Goal: Information Seeking & Learning: Learn about a topic

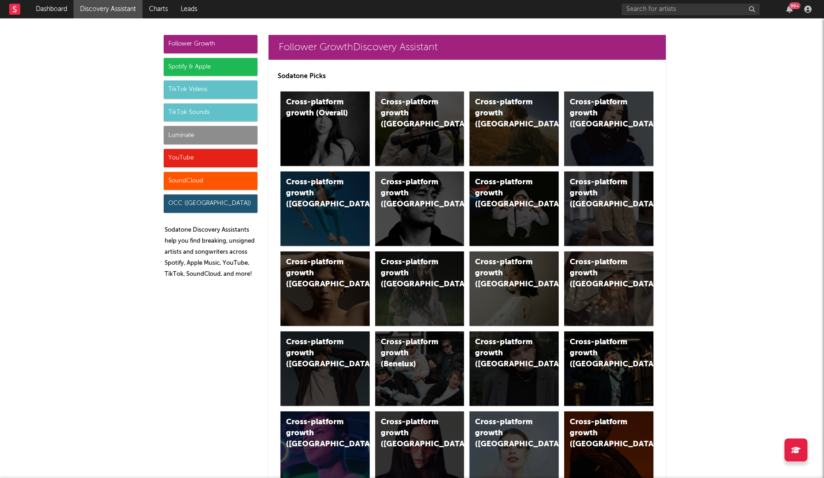
scroll to position [3940, 0]
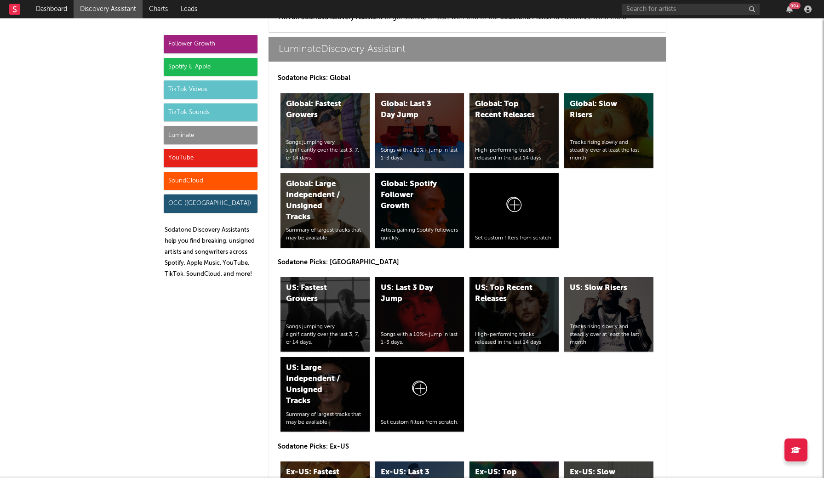
click at [222, 136] on div "Luminate" at bounding box center [211, 135] width 94 height 18
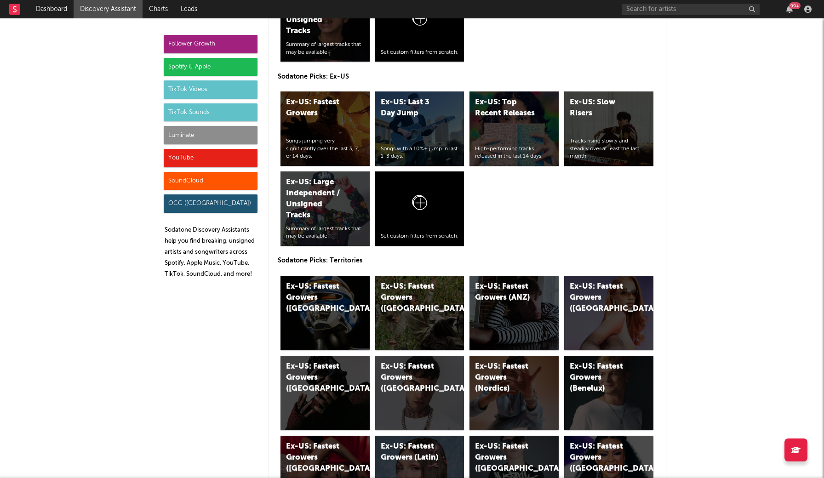
scroll to position [4315, 0]
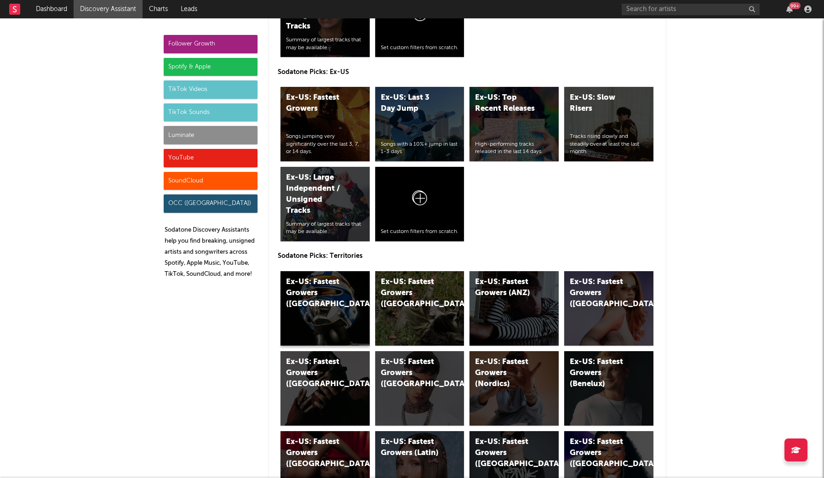
click at [342, 321] on div "Ex-US: Fastest Growers ([GEOGRAPHIC_DATA])" at bounding box center [325, 308] width 89 height 75
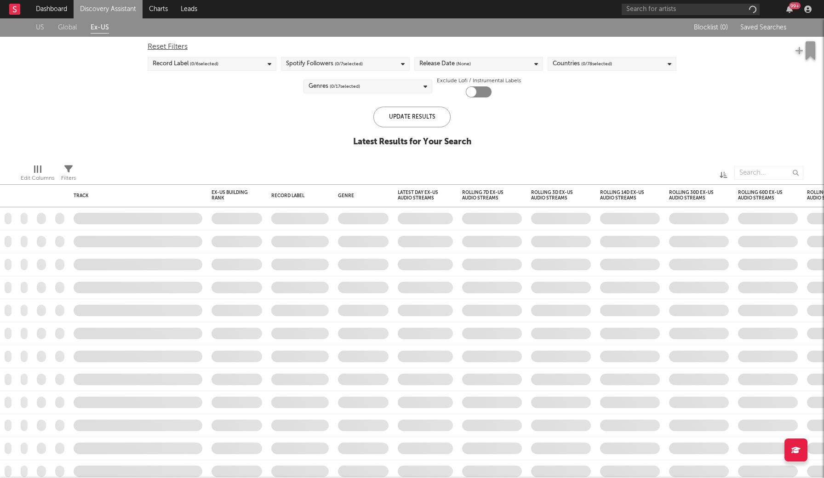
checkbox input "true"
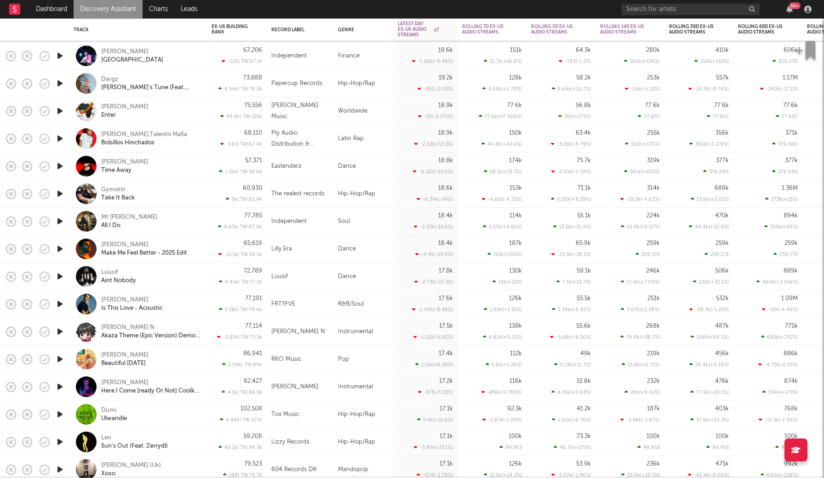
click at [59, 279] on icon "button" at bounding box center [60, 276] width 10 height 11
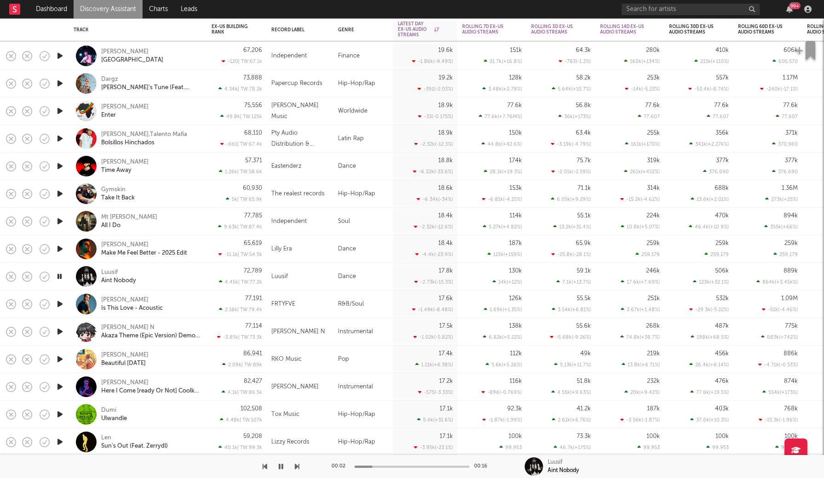
click at [413, 468] on div at bounding box center [412, 467] width 115 height 2
click at [282, 467] on icon "button" at bounding box center [281, 466] width 5 height 7
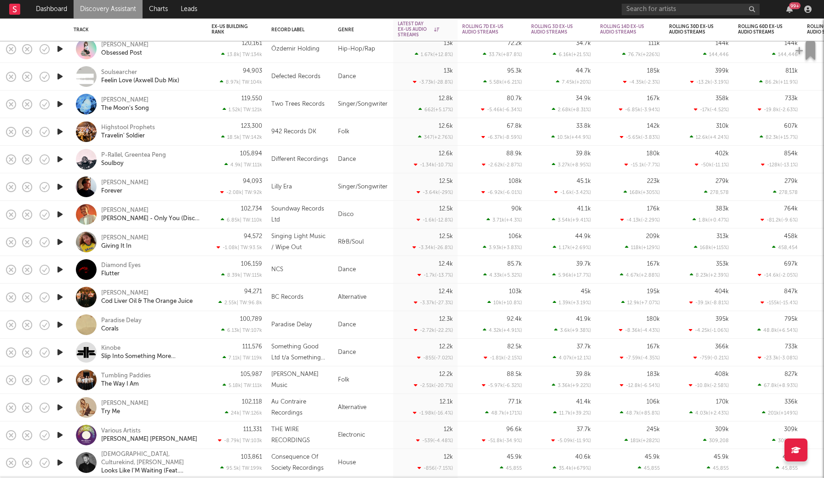
click at [58, 326] on icon "button" at bounding box center [60, 324] width 10 height 11
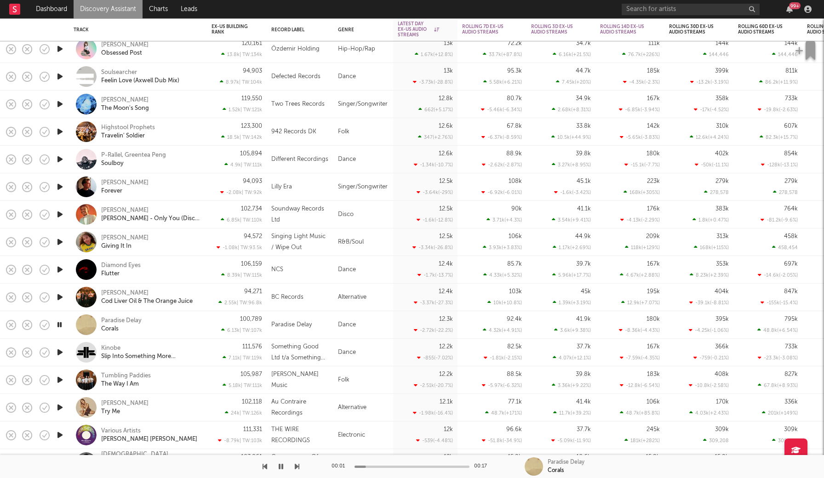
click at [58, 326] on icon "button" at bounding box center [59, 324] width 9 height 11
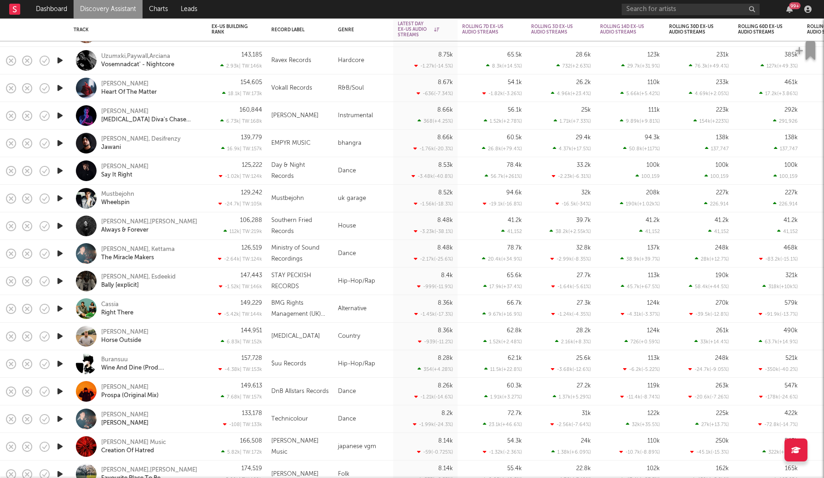
click at [59, 286] on icon "button" at bounding box center [60, 281] width 10 height 11
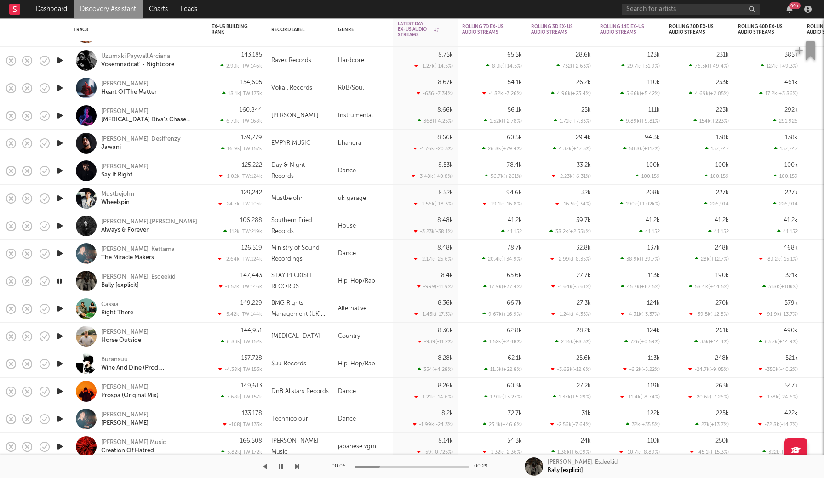
click at [59, 286] on icon "button" at bounding box center [59, 281] width 9 height 11
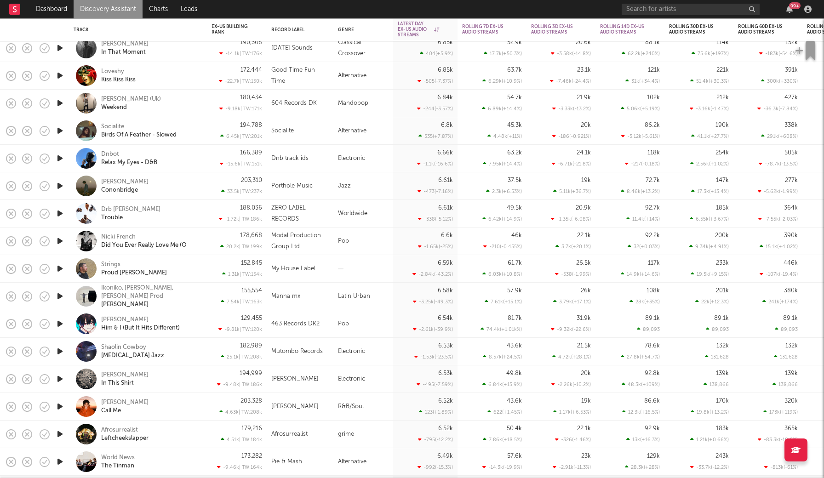
click at [61, 377] on icon "button" at bounding box center [60, 378] width 10 height 11
click at [61, 377] on icon "button" at bounding box center [59, 378] width 9 height 11
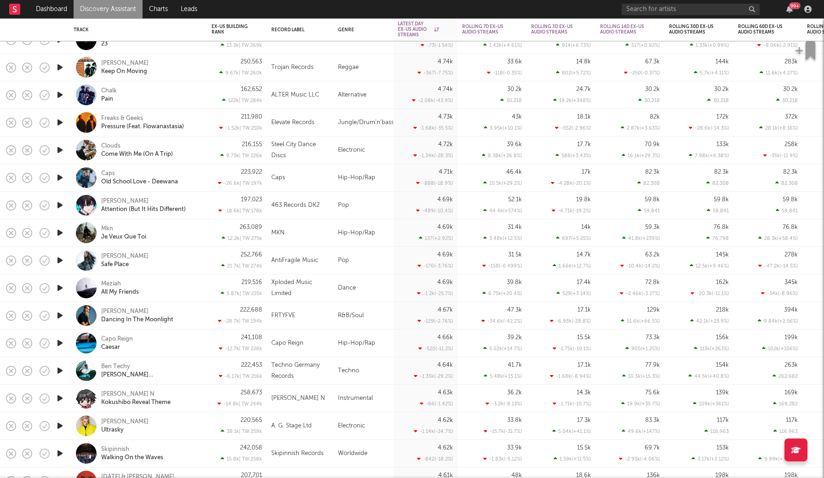
click at [63, 340] on icon "button" at bounding box center [60, 343] width 10 height 11
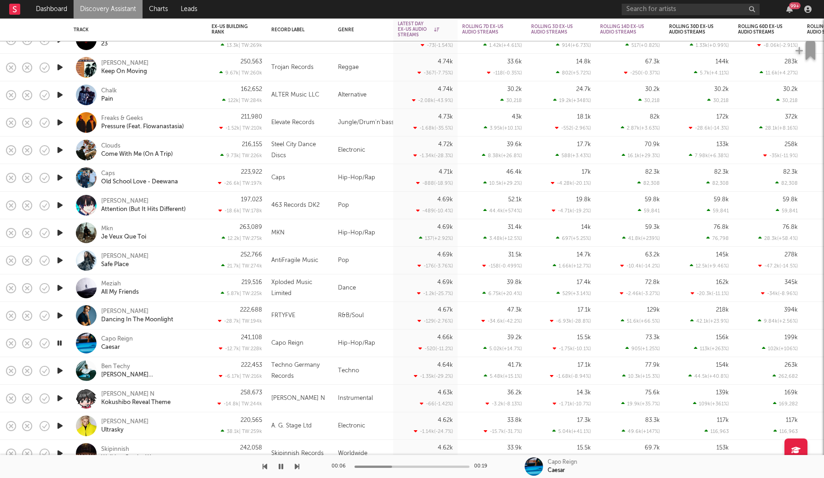
click at [63, 340] on icon "button" at bounding box center [59, 343] width 9 height 11
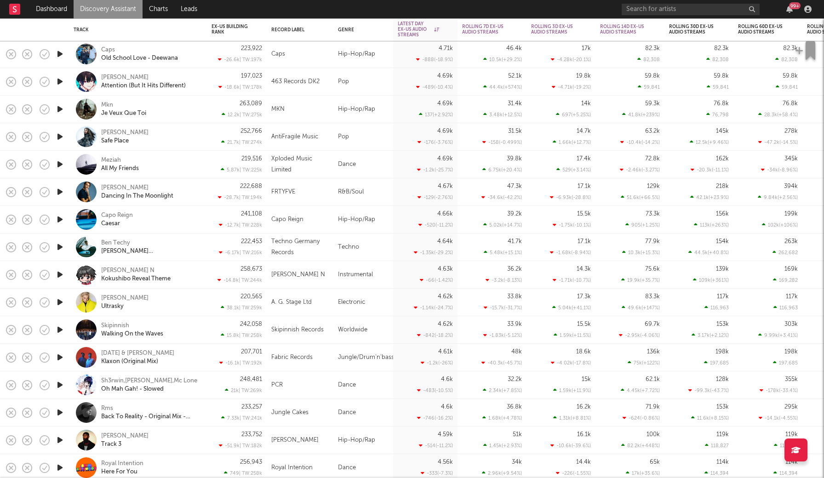
click at [62, 305] on icon "button" at bounding box center [60, 302] width 10 height 11
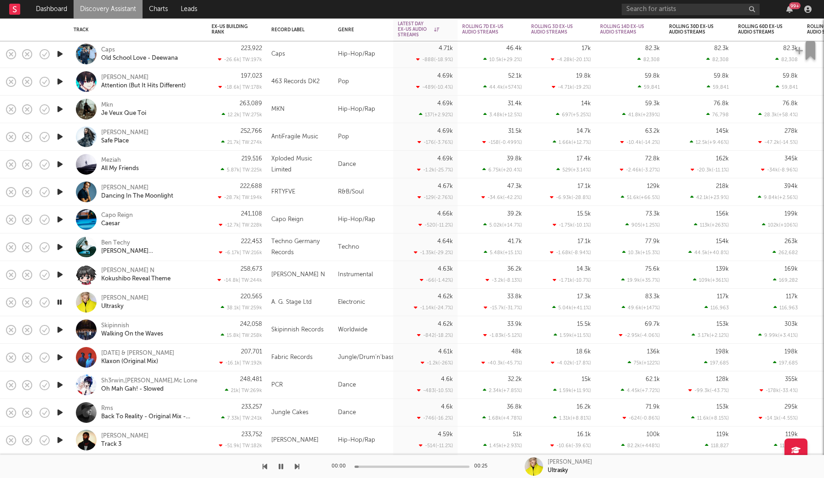
click at [62, 305] on icon "button" at bounding box center [59, 302] width 9 height 11
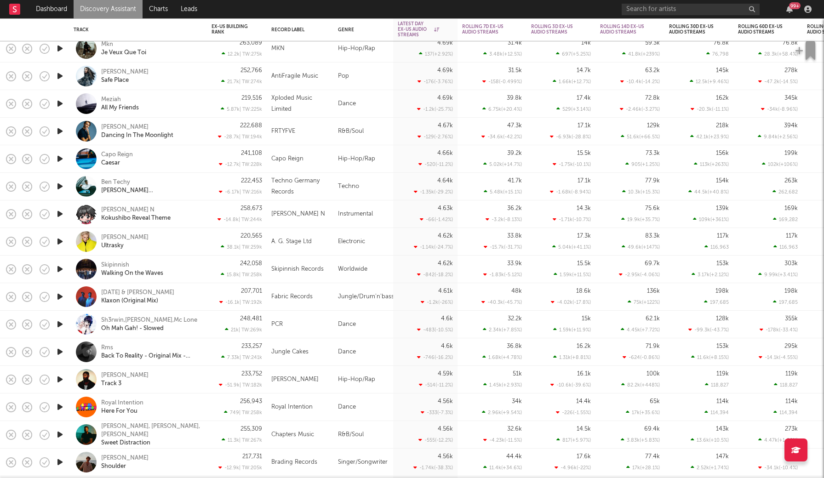
click at [57, 270] on icon "button" at bounding box center [60, 269] width 10 height 11
click at [57, 270] on icon "button" at bounding box center [59, 269] width 9 height 11
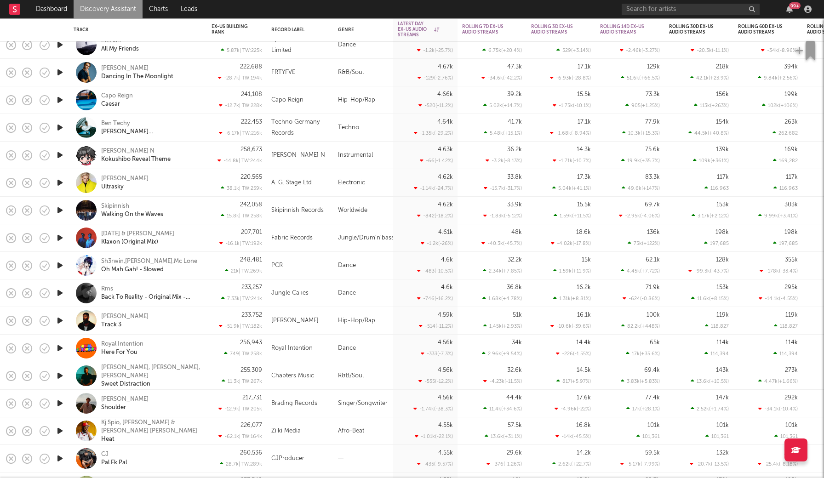
click at [61, 322] on icon "button" at bounding box center [60, 320] width 10 height 11
click at [61, 322] on icon "button" at bounding box center [59, 320] width 9 height 11
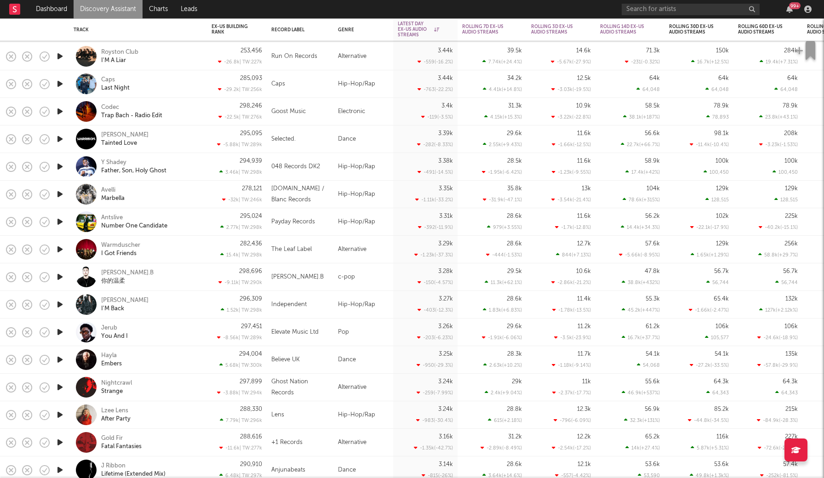
click at [63, 305] on icon "button" at bounding box center [60, 304] width 10 height 11
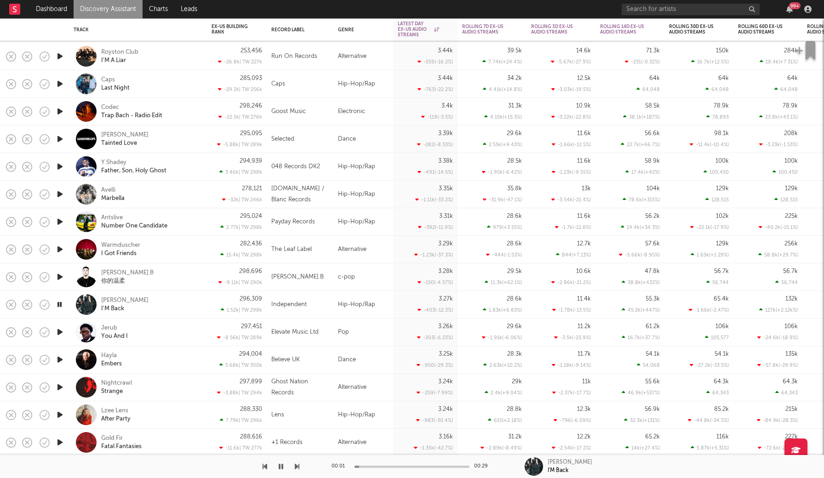
click at [62, 305] on icon "button" at bounding box center [59, 304] width 9 height 11
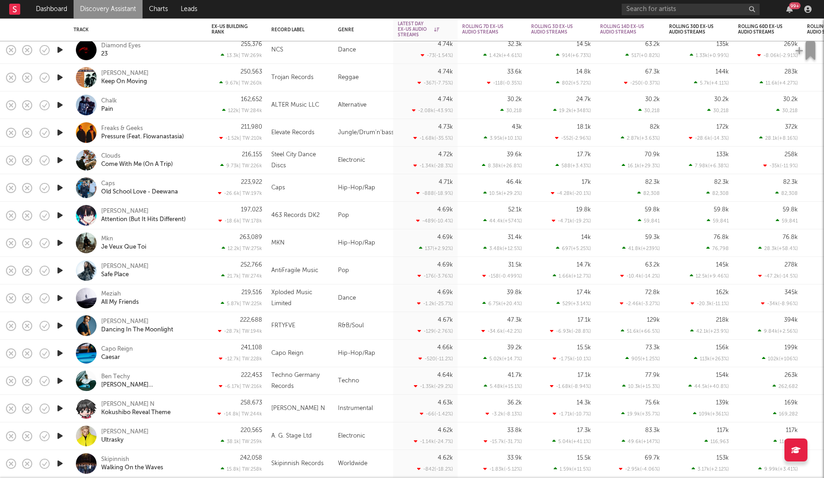
click at [115, 7] on link "Discovery Assistant" at bounding box center [108, 9] width 69 height 18
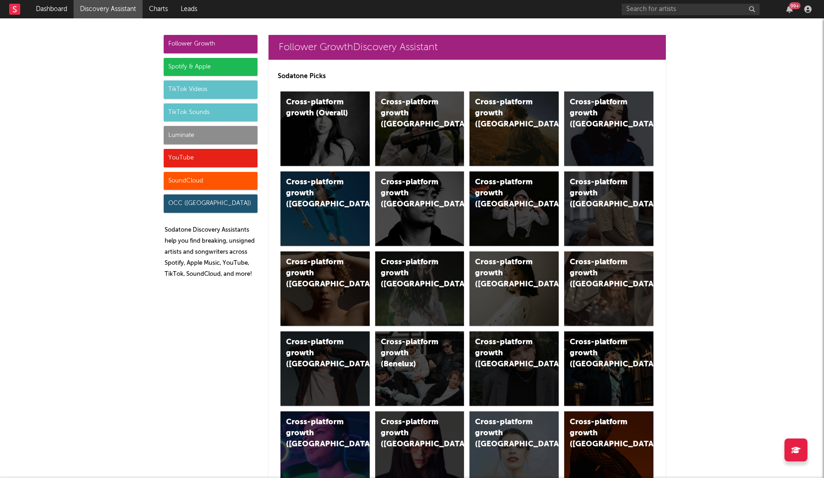
click at [200, 70] on div "Spotify & Apple" at bounding box center [211, 67] width 94 height 18
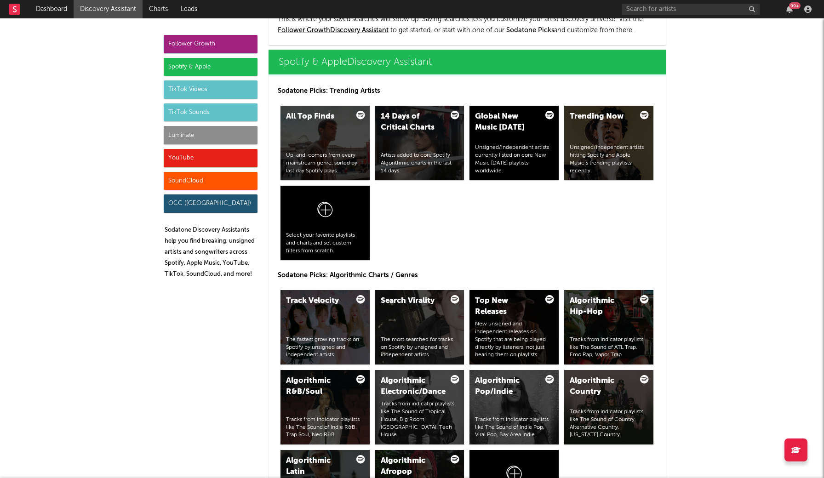
scroll to position [919, 0]
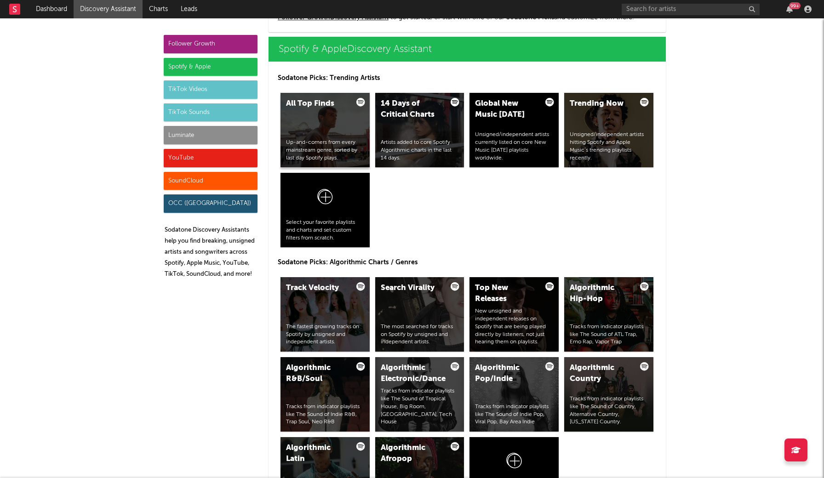
click at [328, 123] on div "All Top Finds Up-and-comers from every mainstream genre, sorted by last day Spo…" at bounding box center [325, 130] width 89 height 75
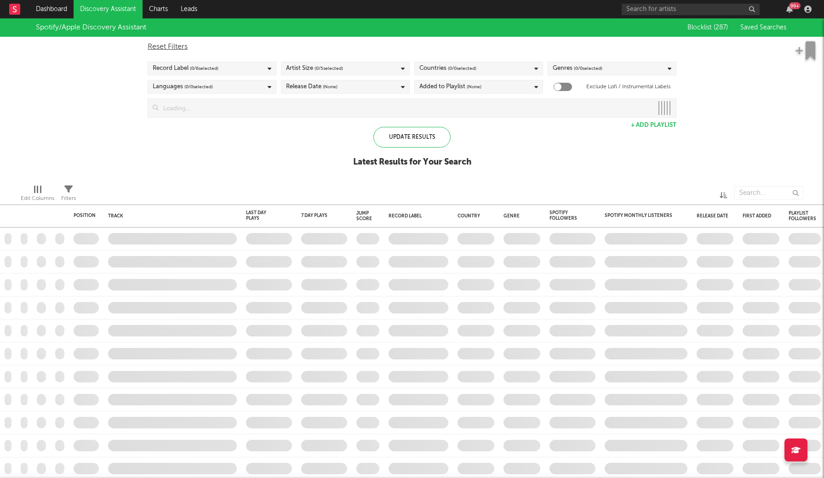
checkbox input "true"
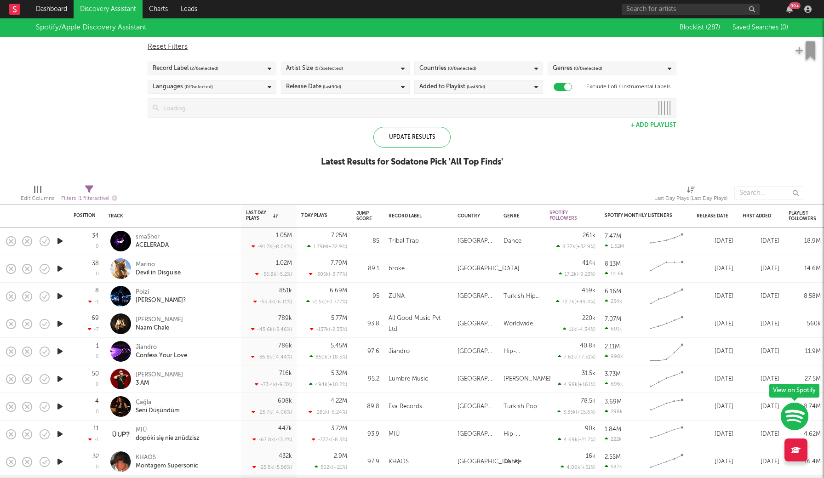
click at [434, 74] on div "Countries ( 0 / 0 selected)" at bounding box center [447, 68] width 57 height 11
click at [432, 53] on div "Reset Filters Record Label ( 2 / 6 selected) Artist Size ( 5 / 5 selected) Coun…" at bounding box center [412, 77] width 538 height 81
click at [460, 66] on span "( 65 / 78 selected)" at bounding box center [465, 68] width 34 height 11
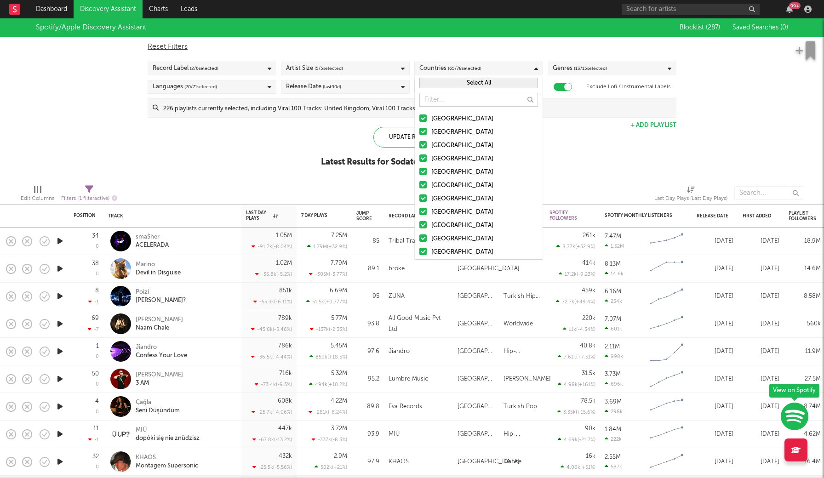
click at [465, 83] on button "Select All" at bounding box center [478, 83] width 119 height 11
click at [465, 83] on button "Deselect All" at bounding box center [478, 83] width 119 height 11
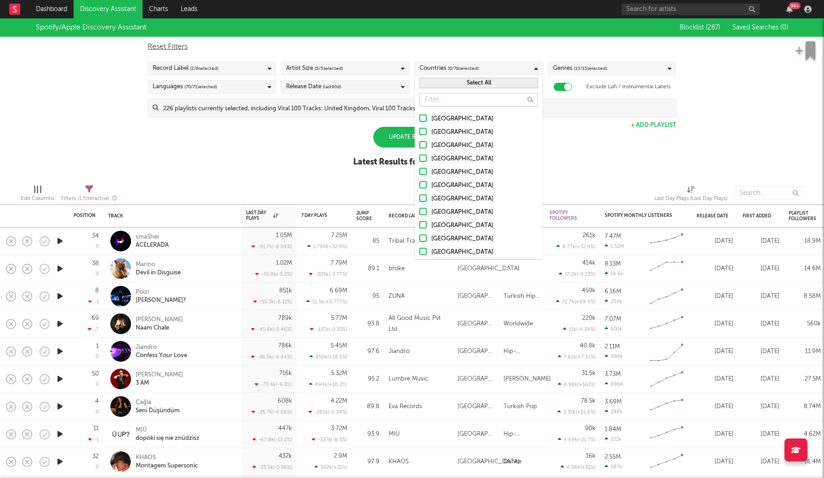
click at [427, 121] on label "[GEOGRAPHIC_DATA]" at bounding box center [478, 119] width 119 height 11
click at [419, 121] on input "[GEOGRAPHIC_DATA]" at bounding box center [419, 119] width 0 height 11
click at [427, 129] on label "[GEOGRAPHIC_DATA]" at bounding box center [478, 132] width 119 height 11
click at [419, 129] on input "[GEOGRAPHIC_DATA]" at bounding box center [419, 132] width 0 height 11
click at [427, 142] on label "[GEOGRAPHIC_DATA]" at bounding box center [478, 145] width 119 height 11
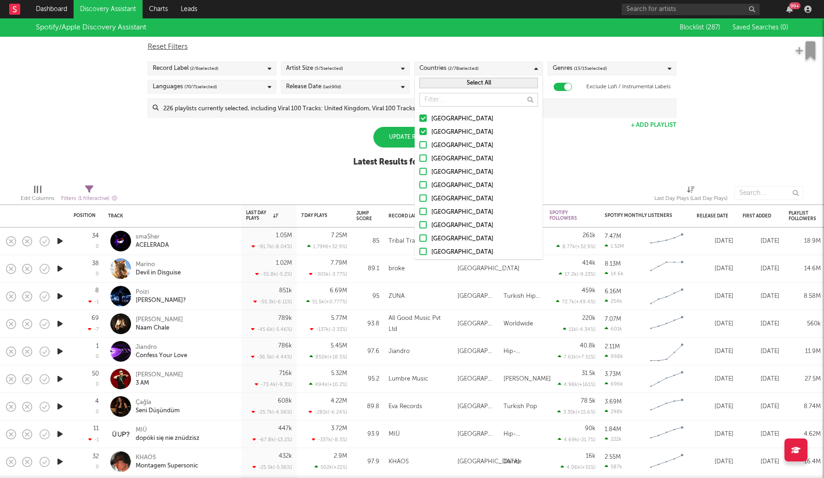
click at [419, 142] on input "[GEOGRAPHIC_DATA]" at bounding box center [419, 145] width 0 height 11
click at [427, 160] on label "[GEOGRAPHIC_DATA]" at bounding box center [478, 159] width 119 height 11
click at [419, 160] on input "[GEOGRAPHIC_DATA]" at bounding box center [419, 159] width 0 height 11
click at [424, 172] on div at bounding box center [422, 171] width 7 height 7
click at [419, 172] on input "[GEOGRAPHIC_DATA]" at bounding box center [419, 172] width 0 height 11
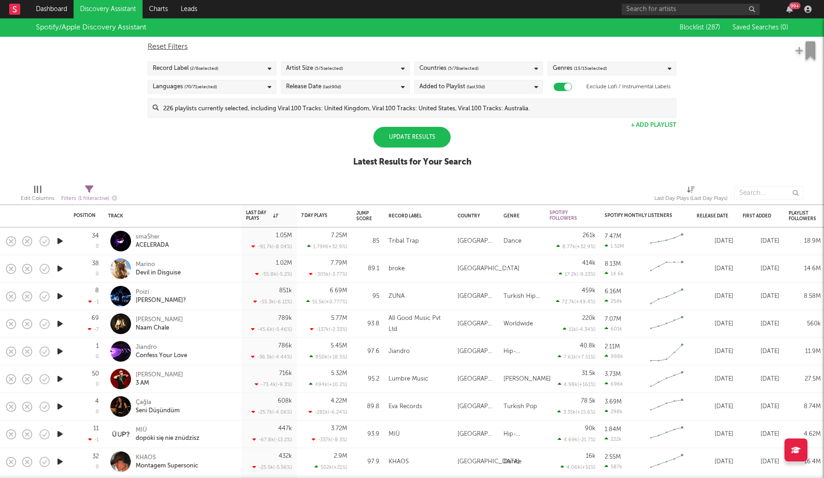
click at [400, 132] on div "Update Results" at bounding box center [411, 137] width 77 height 21
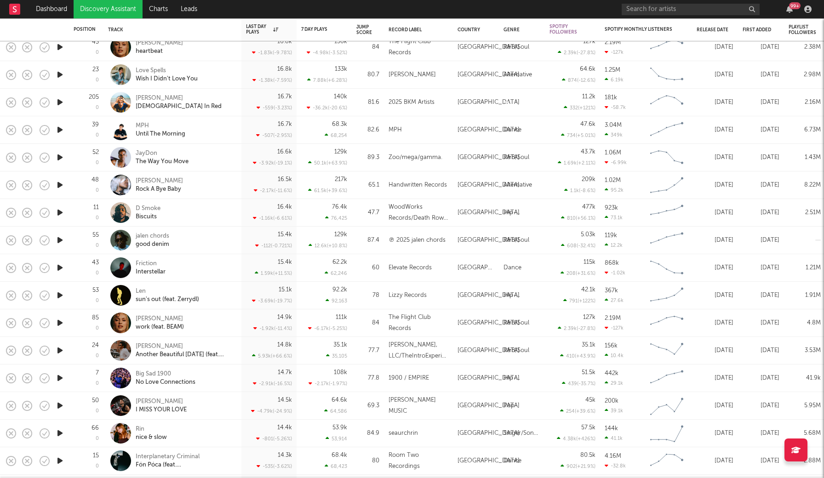
click at [56, 239] on icon "button" at bounding box center [60, 240] width 10 height 11
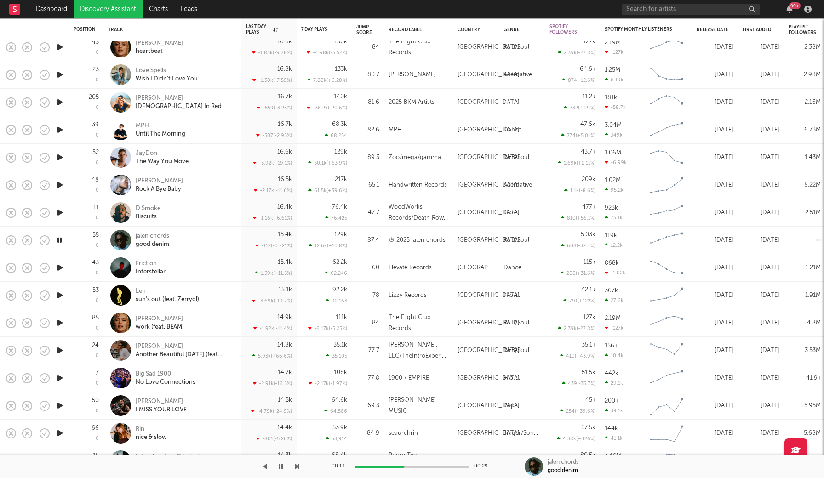
click at [61, 241] on icon "button" at bounding box center [59, 240] width 9 height 11
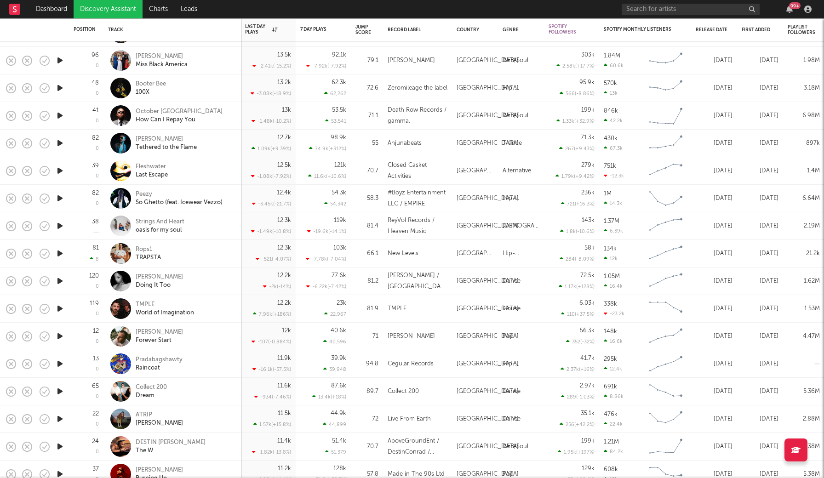
click at [60, 335] on icon "button" at bounding box center [60, 336] width 10 height 11
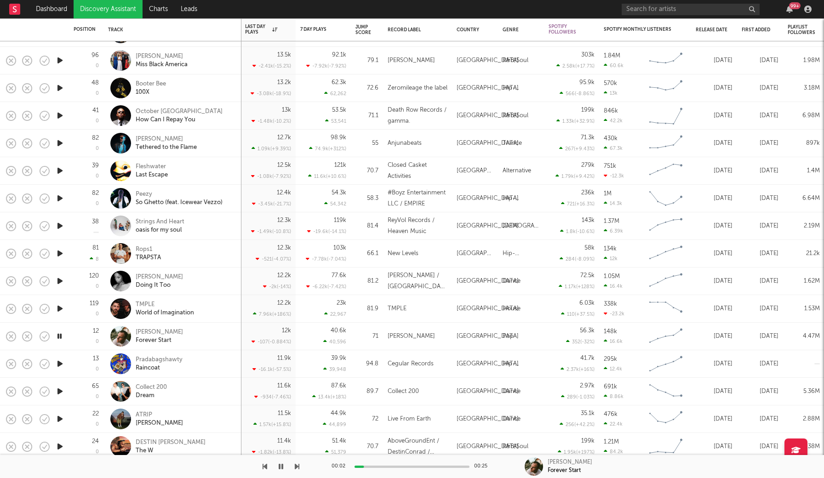
click at [60, 335] on icon "button" at bounding box center [59, 336] width 9 height 11
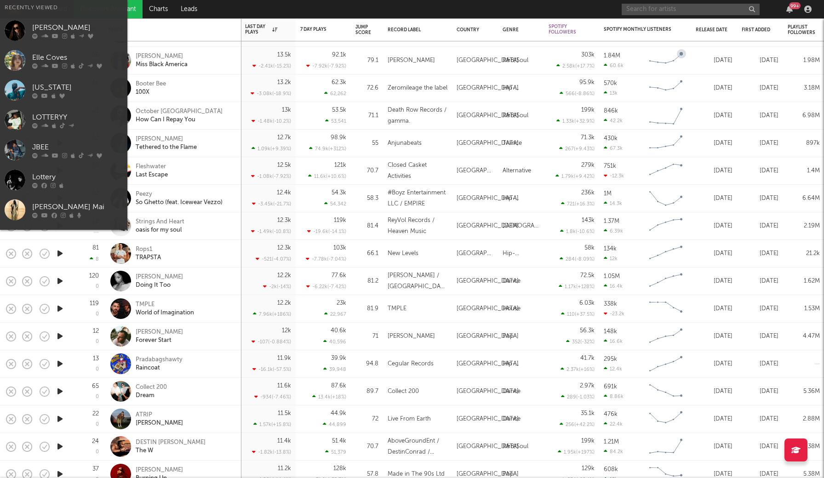
click at [640, 7] on input "text" at bounding box center [691, 9] width 138 height 11
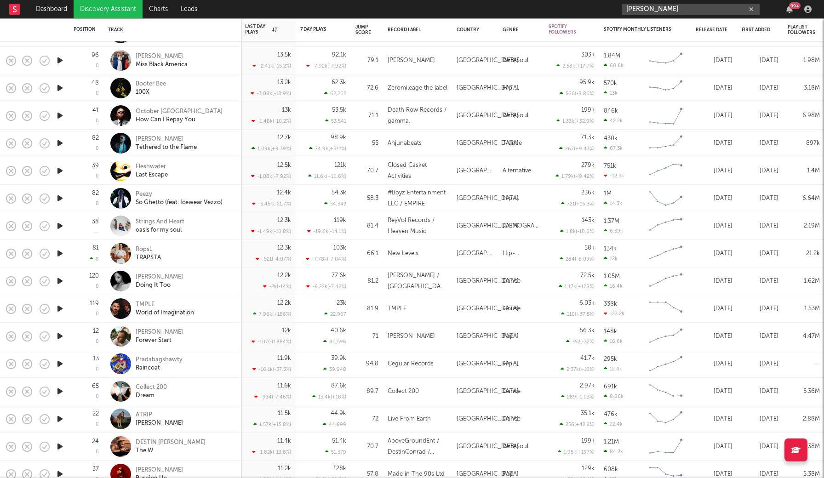
click at [669, 9] on input "[PERSON_NAME]" at bounding box center [691, 9] width 138 height 11
type input "[PERSON_NAME]"
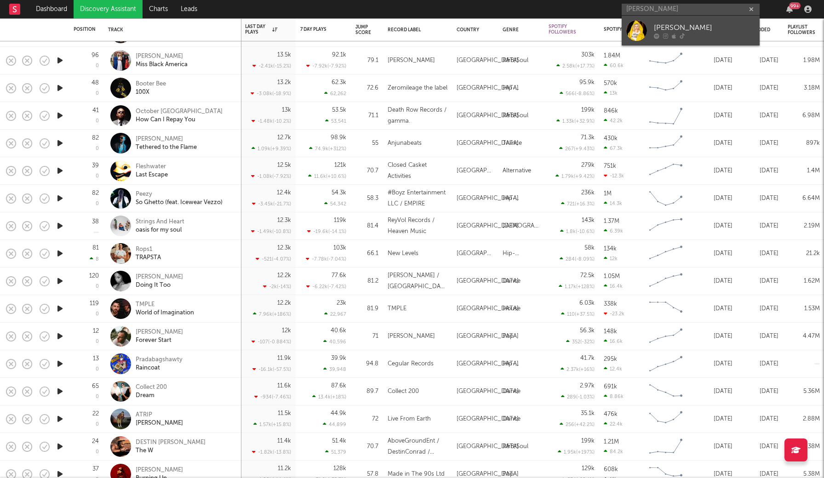
click at [708, 28] on div "[PERSON_NAME]" at bounding box center [704, 27] width 101 height 11
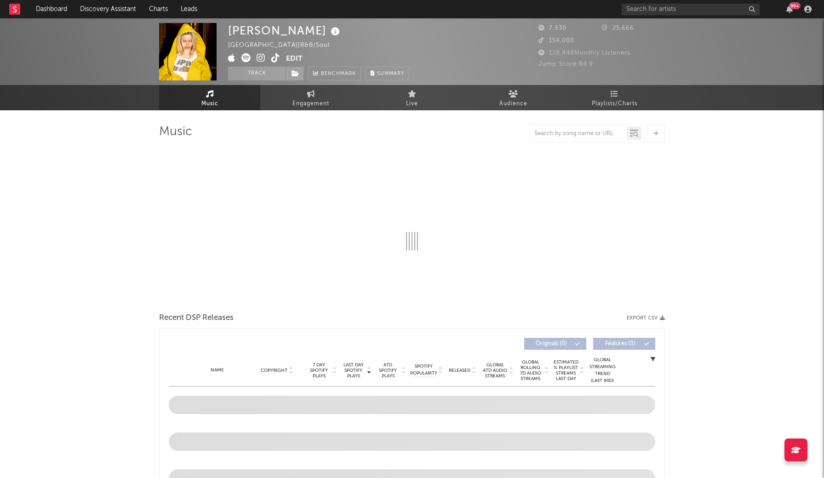
select select "1w"
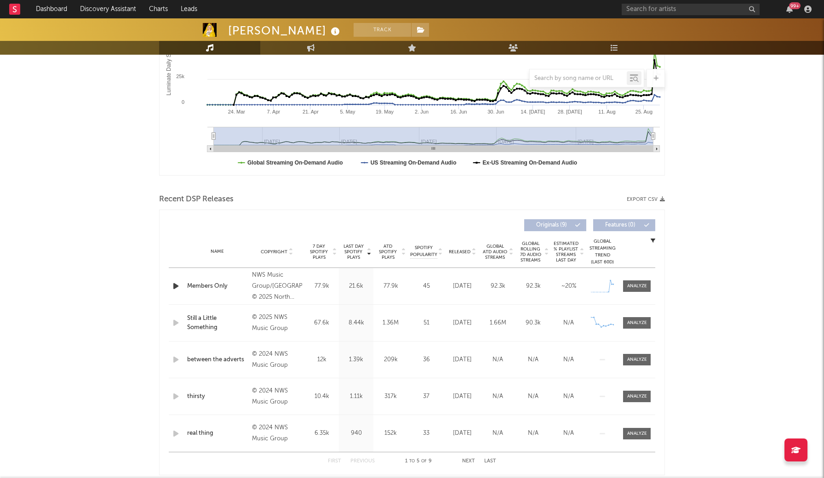
scroll to position [195, 0]
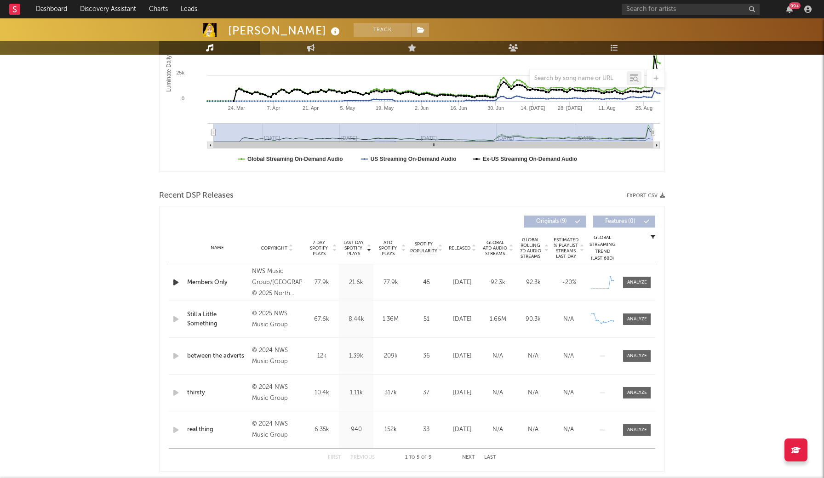
click at [233, 279] on div "Members Only" at bounding box center [217, 282] width 60 height 9
click at [637, 286] on span at bounding box center [637, 282] width 28 height 11
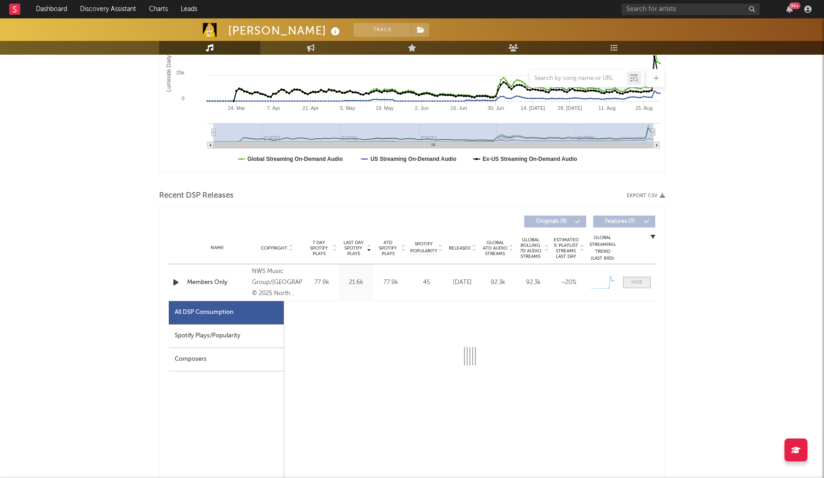
select select "1w"
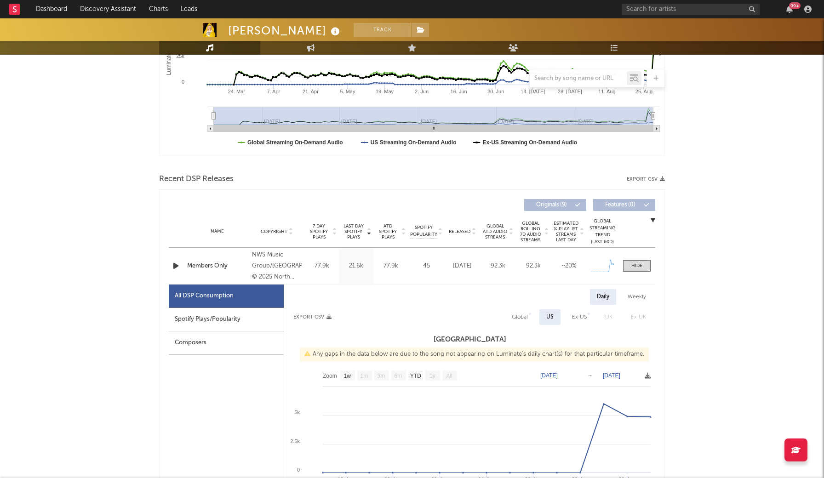
scroll to position [222, 0]
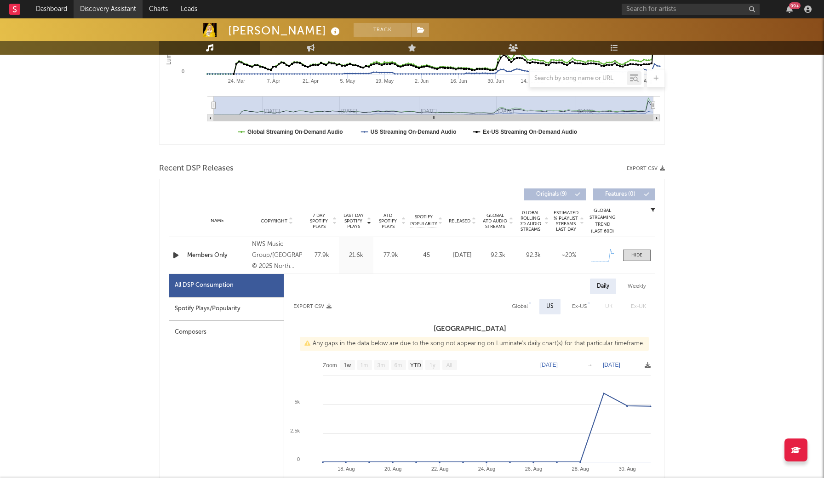
click at [104, 12] on link "Discovery Assistant" at bounding box center [108, 9] width 69 height 18
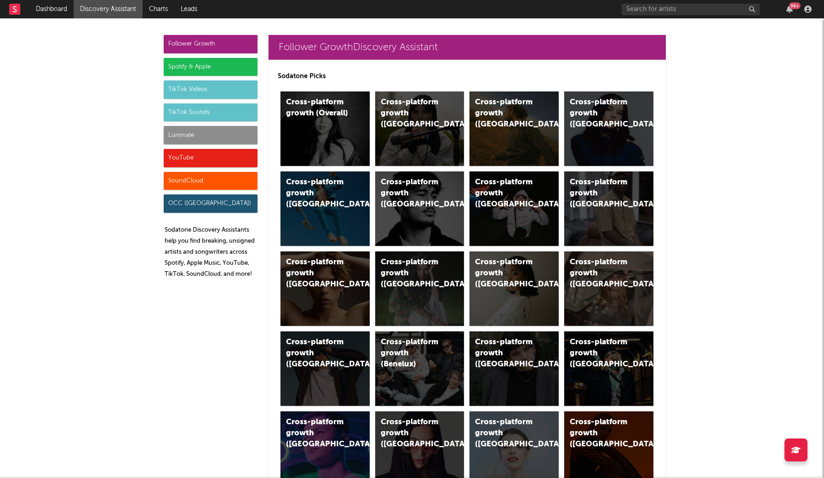
click at [189, 201] on div "OCC ([GEOGRAPHIC_DATA])" at bounding box center [211, 204] width 94 height 18
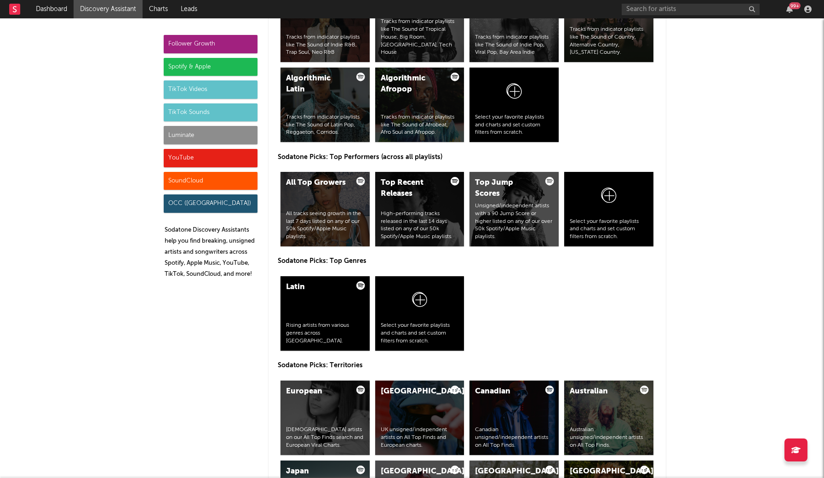
scroll to position [5415, 0]
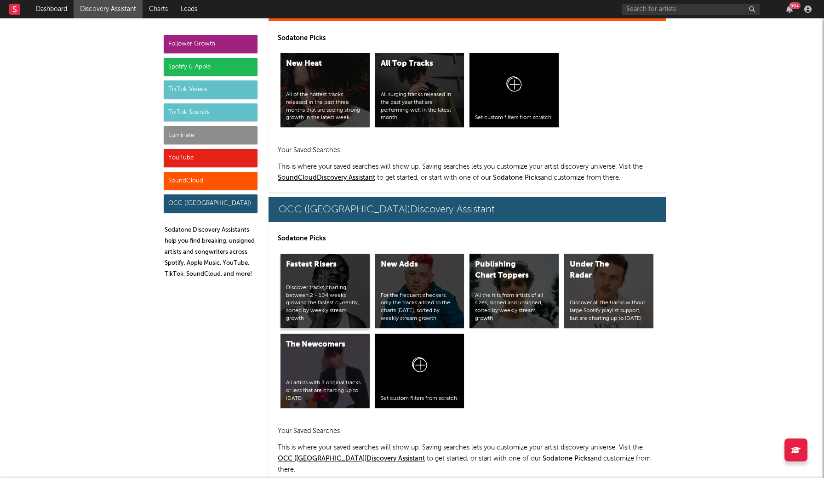
click at [327, 279] on div "Fastest Risers Discover tracks charting between 2 - 104 weeks growing the faste…" at bounding box center [325, 291] width 89 height 75
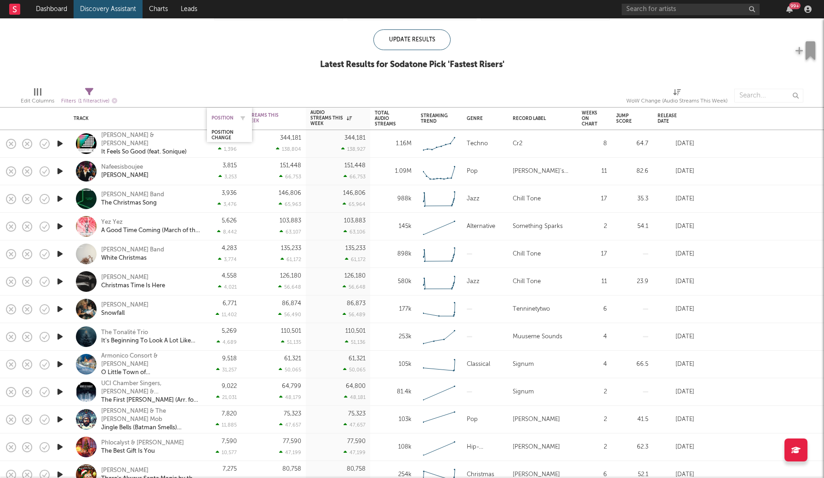
click at [225, 120] on div "Position" at bounding box center [223, 118] width 22 height 6
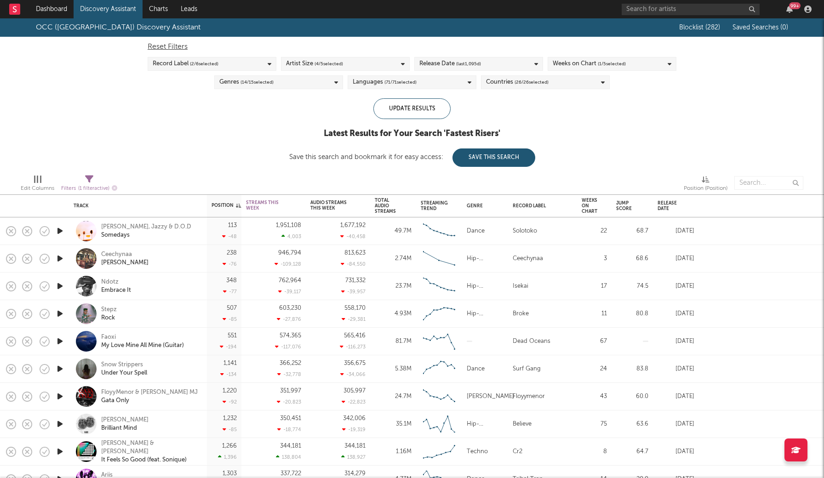
click at [100, 11] on link "Discovery Assistant" at bounding box center [108, 9] width 69 height 18
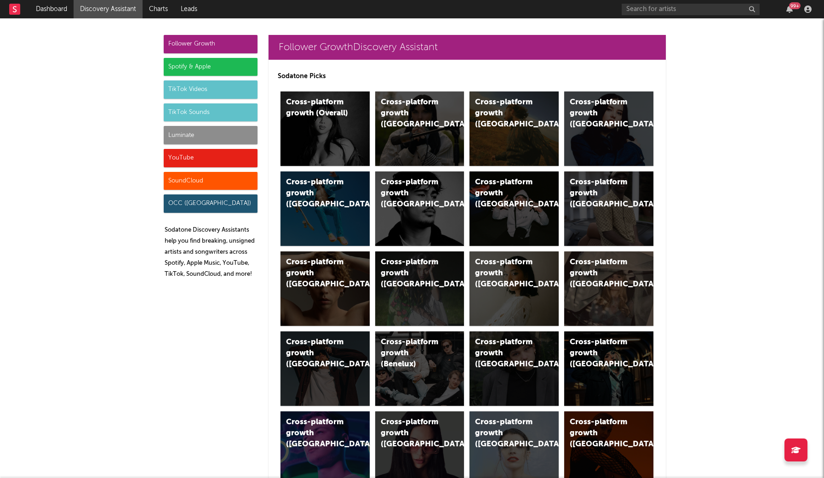
click at [200, 137] on div "Luminate" at bounding box center [211, 135] width 94 height 18
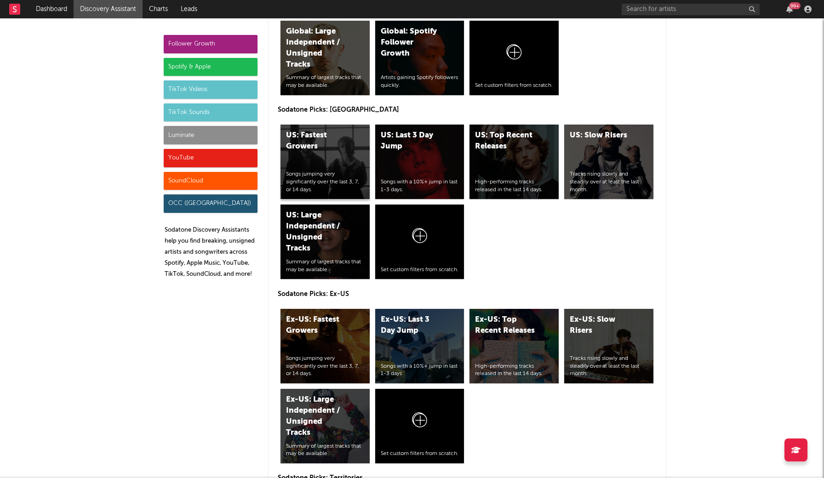
scroll to position [4123, 0]
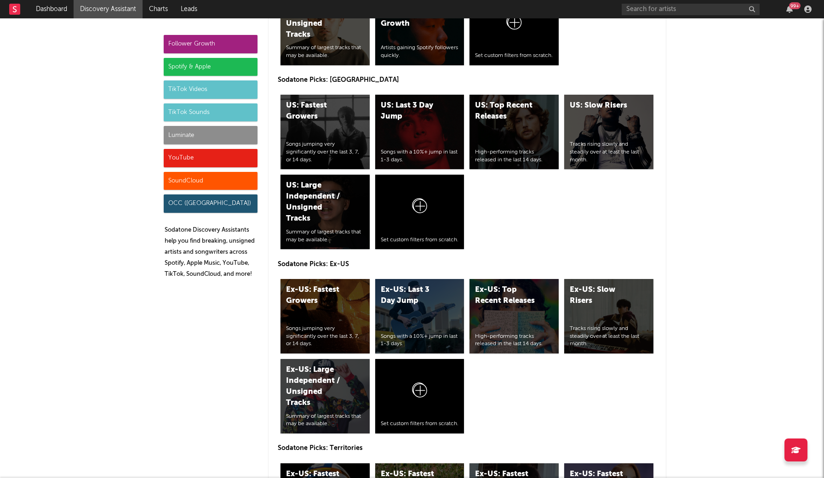
click at [204, 134] on div "Luminate" at bounding box center [211, 135] width 94 height 18
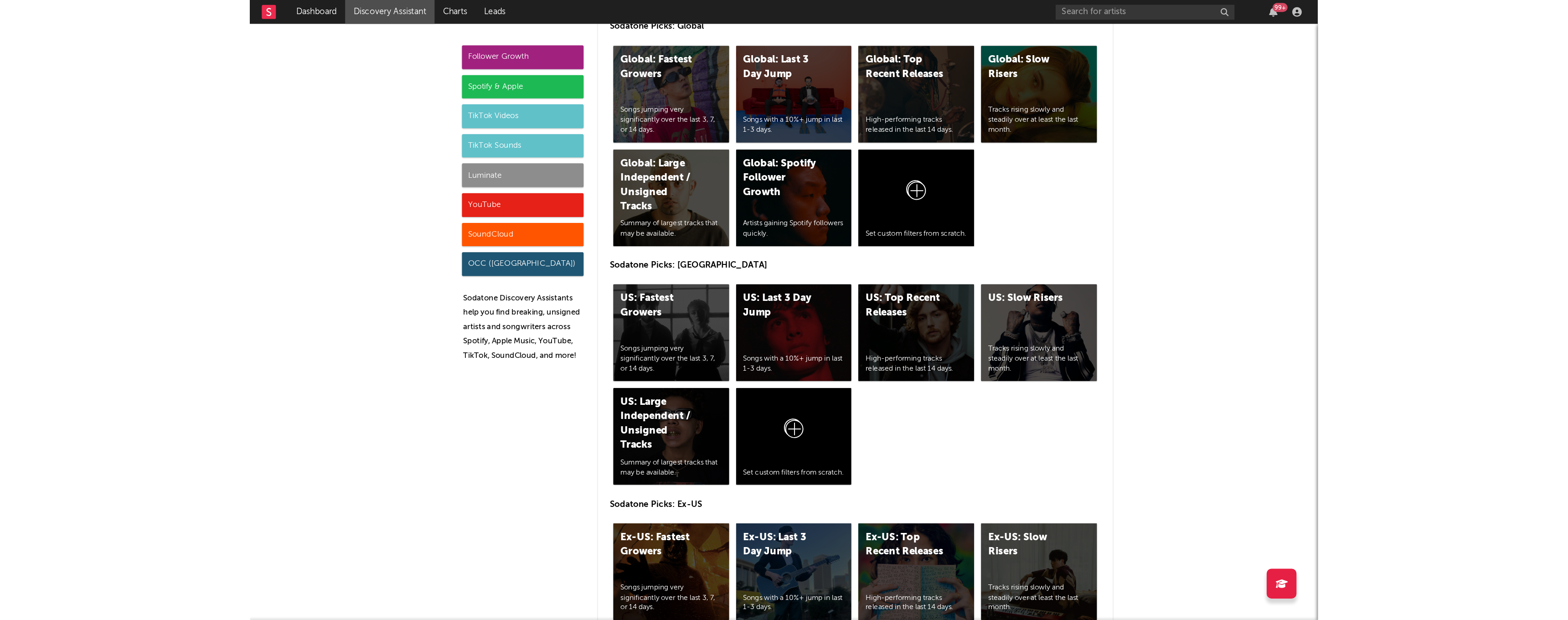
scroll to position [3902, 0]
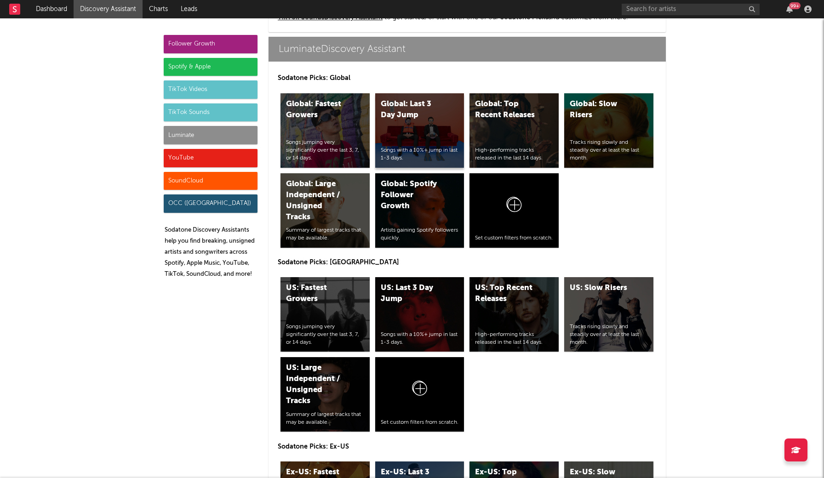
click at [399, 138] on div "Global: Last 3 Day Jump Songs with a 10%+ jump in last 1-3 days." at bounding box center [419, 130] width 89 height 75
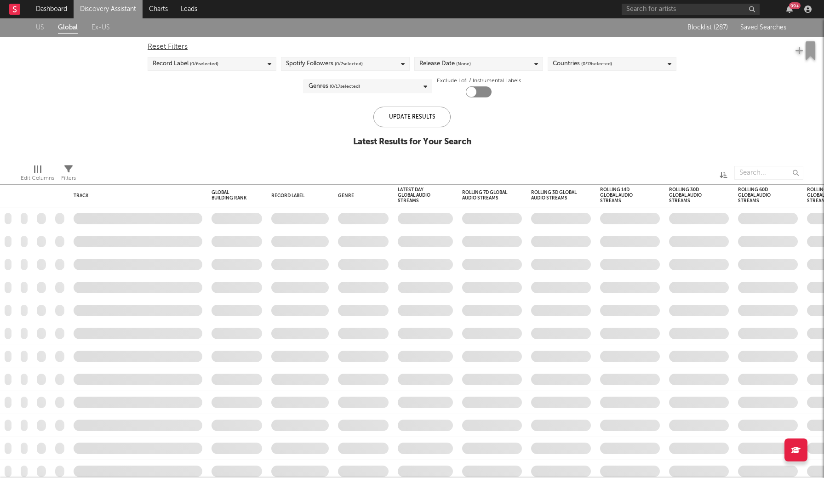
checkbox input "true"
